Goal: Task Accomplishment & Management: Manage account settings

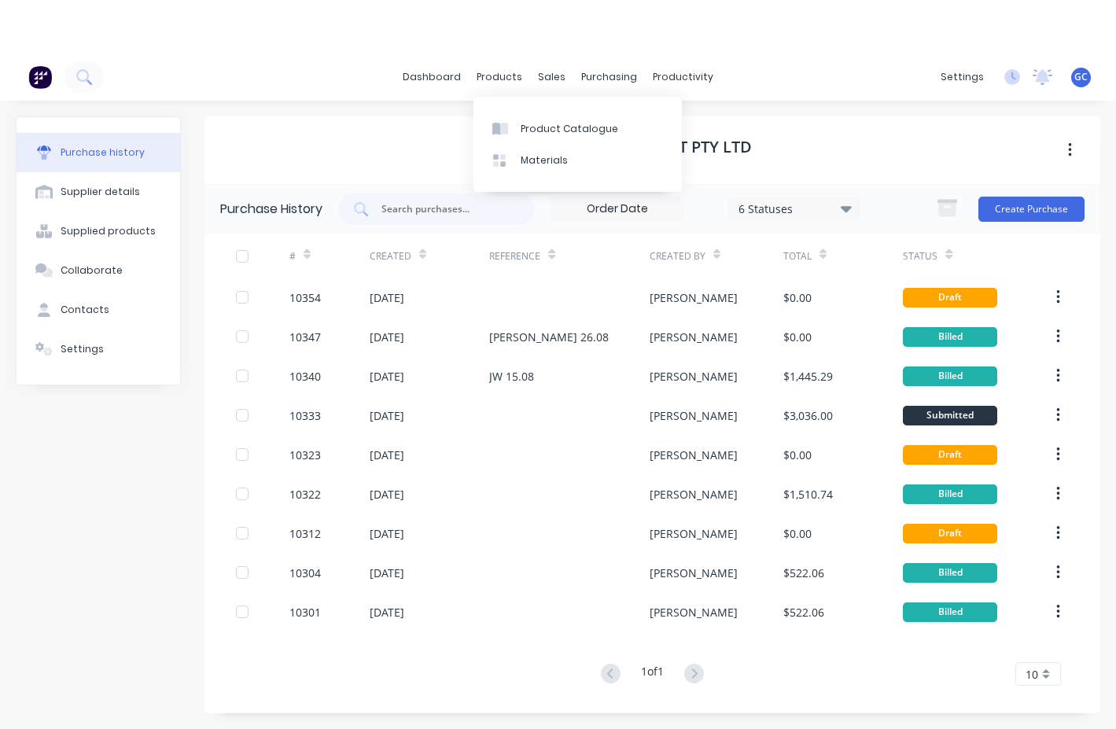
click at [447, 76] on link "dashboard" at bounding box center [432, 77] width 74 height 24
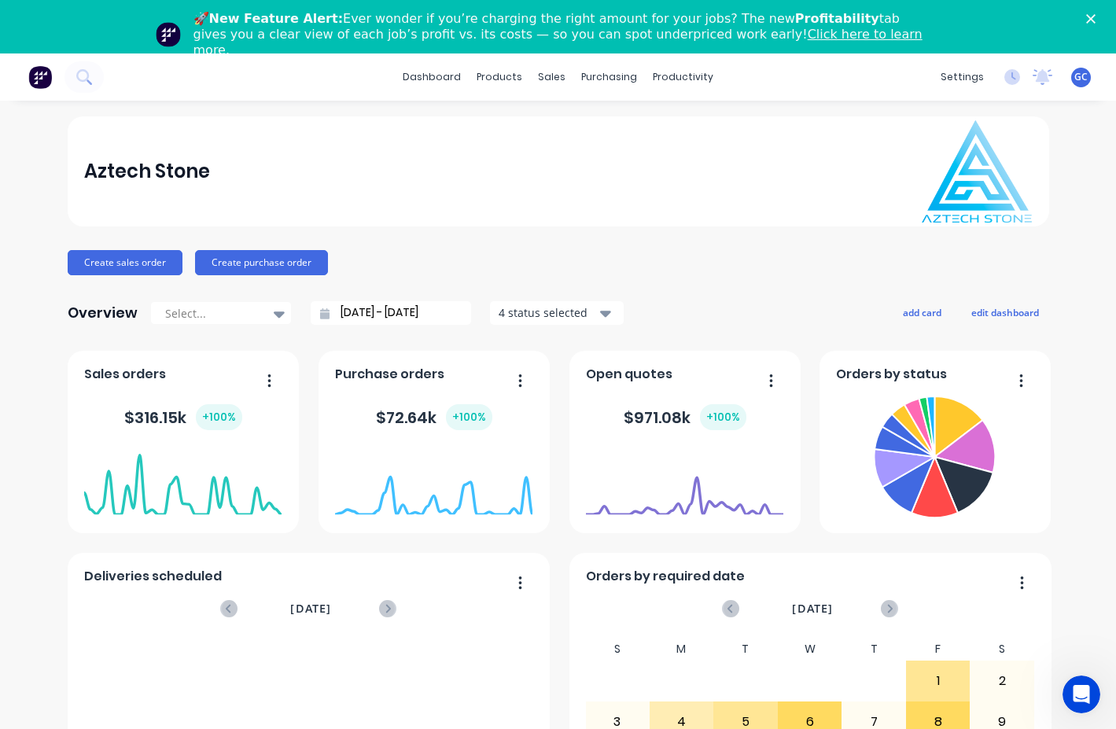
click at [23, 160] on div "Aztech Stone Create sales order Create purchase order Overview Select... [DATE]…" at bounding box center [558, 526] width 1116 height 821
click at [1095, 17] on polygon "Close" at bounding box center [1090, 18] width 9 height 9
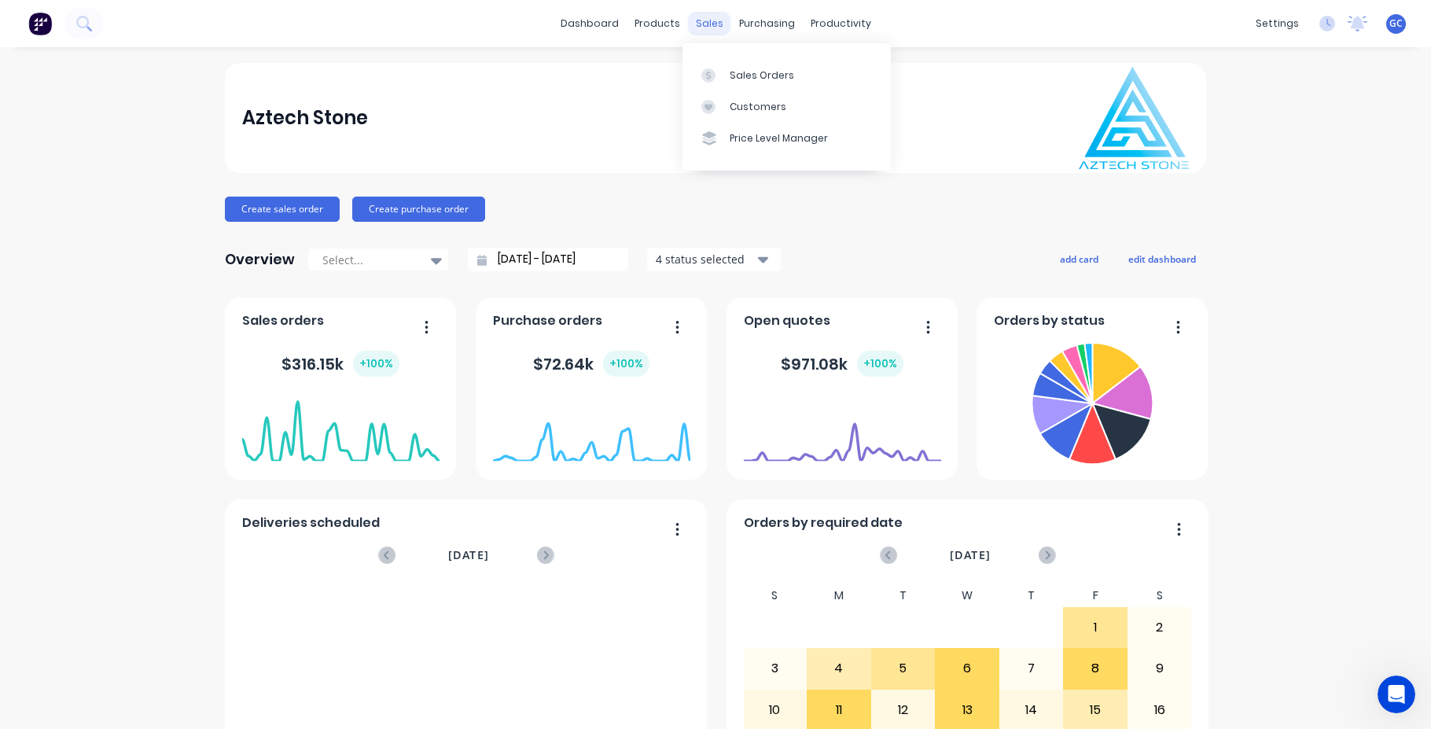
click at [708, 22] on div "sales" at bounding box center [709, 24] width 43 height 24
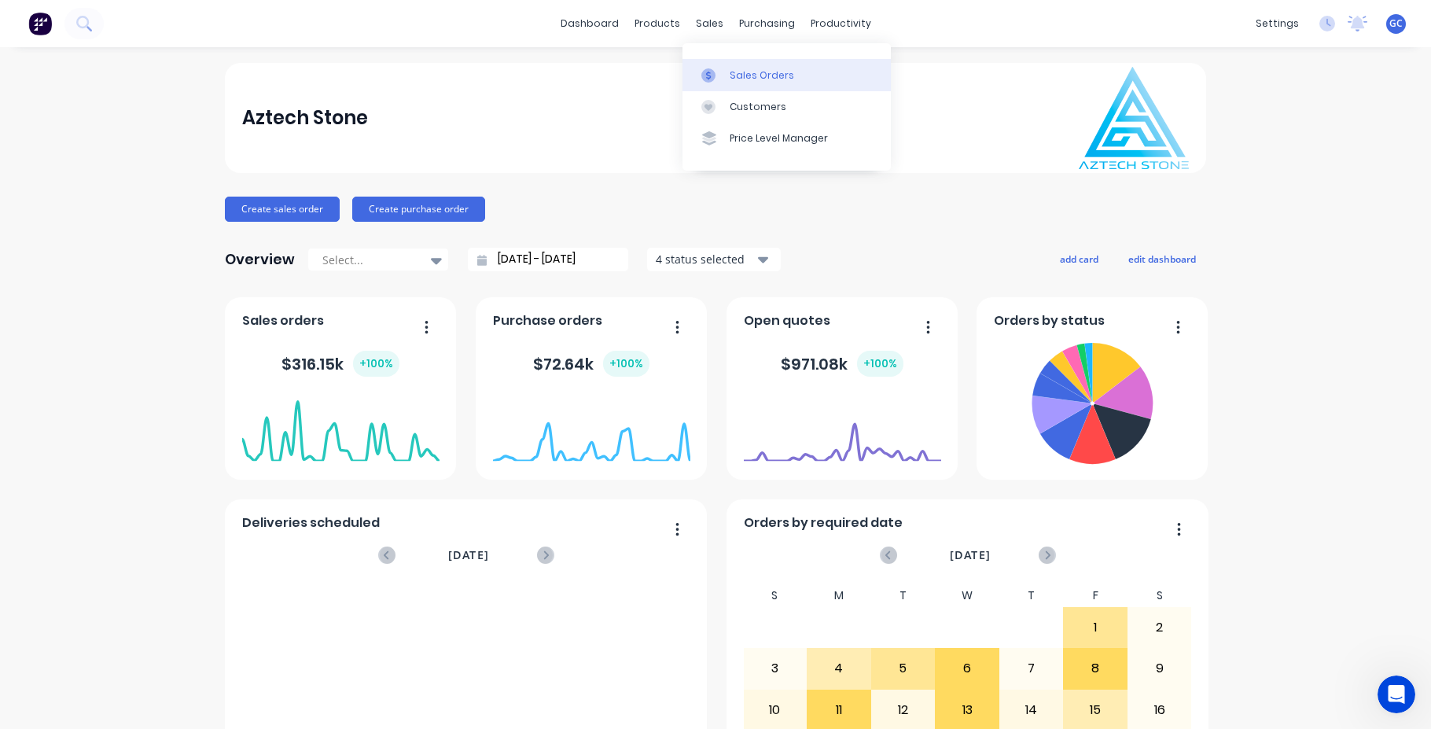
click at [753, 73] on div "Sales Orders" at bounding box center [762, 75] width 64 height 14
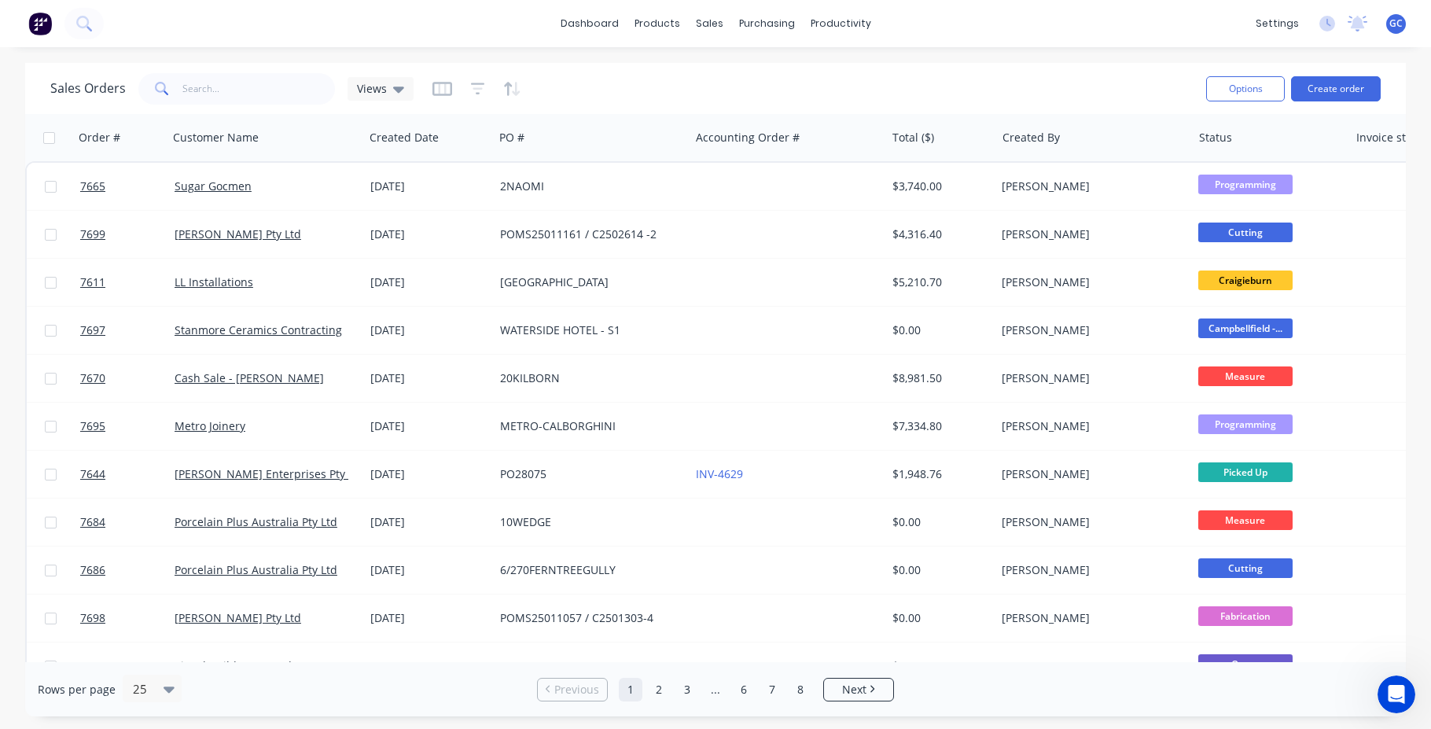
click at [9, 78] on div "Sales Orders Views Options Create order Order # Customer Name Created Date PO #…" at bounding box center [715, 389] width 1431 height 653
click at [24, 86] on div "Sales Orders Views Options Create order Order # Customer Name Created Date PO #…" at bounding box center [715, 389] width 1431 height 653
